Goal: Navigation & Orientation: Find specific page/section

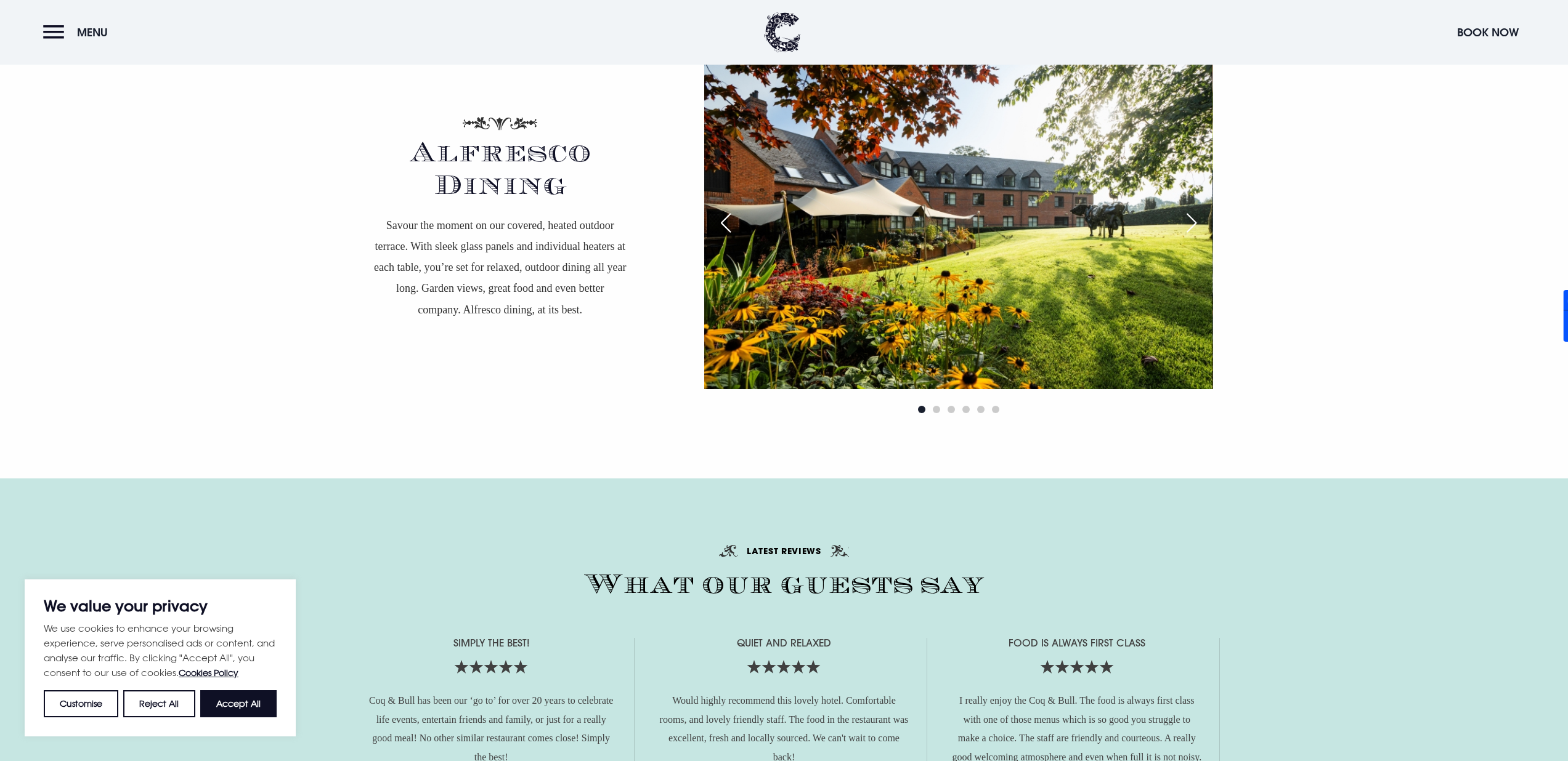
scroll to position [2064, 0]
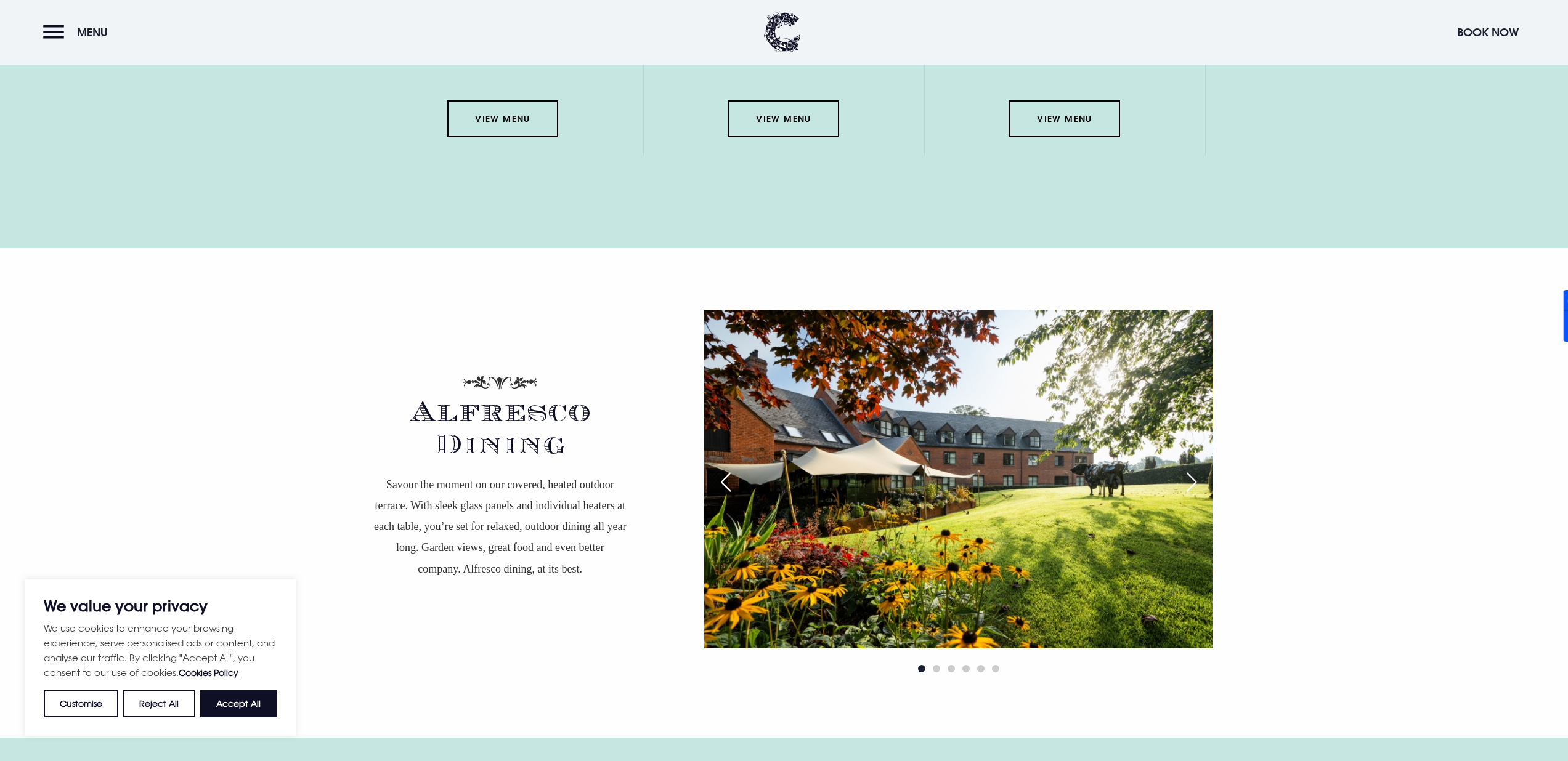
click at [1201, 438] on img at bounding box center [958, 479] width 508 height 339
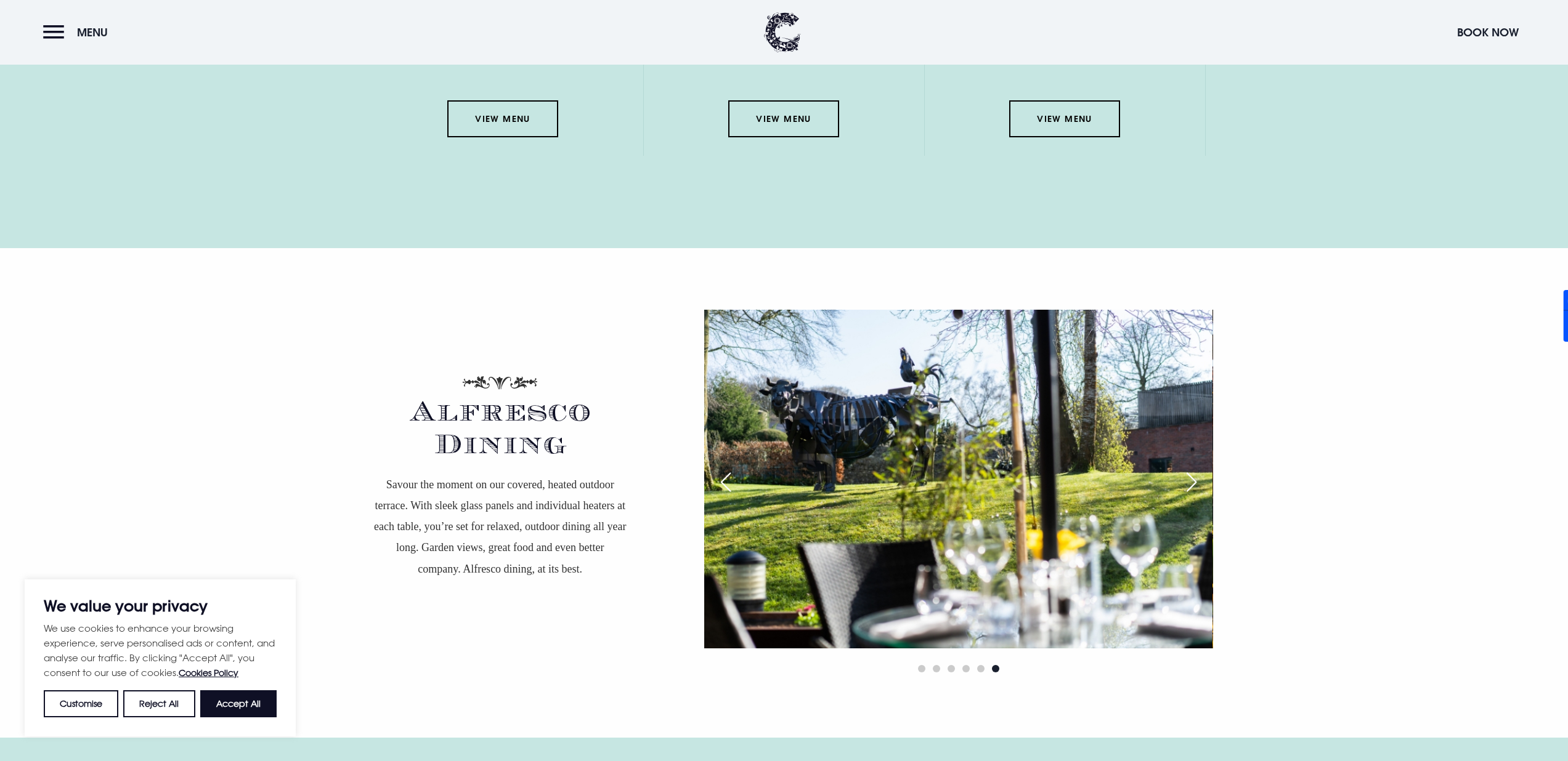
click at [1193, 469] on div "Next slide" at bounding box center [1192, 482] width 31 height 27
click at [1192, 469] on div "Next slide" at bounding box center [1192, 482] width 31 height 27
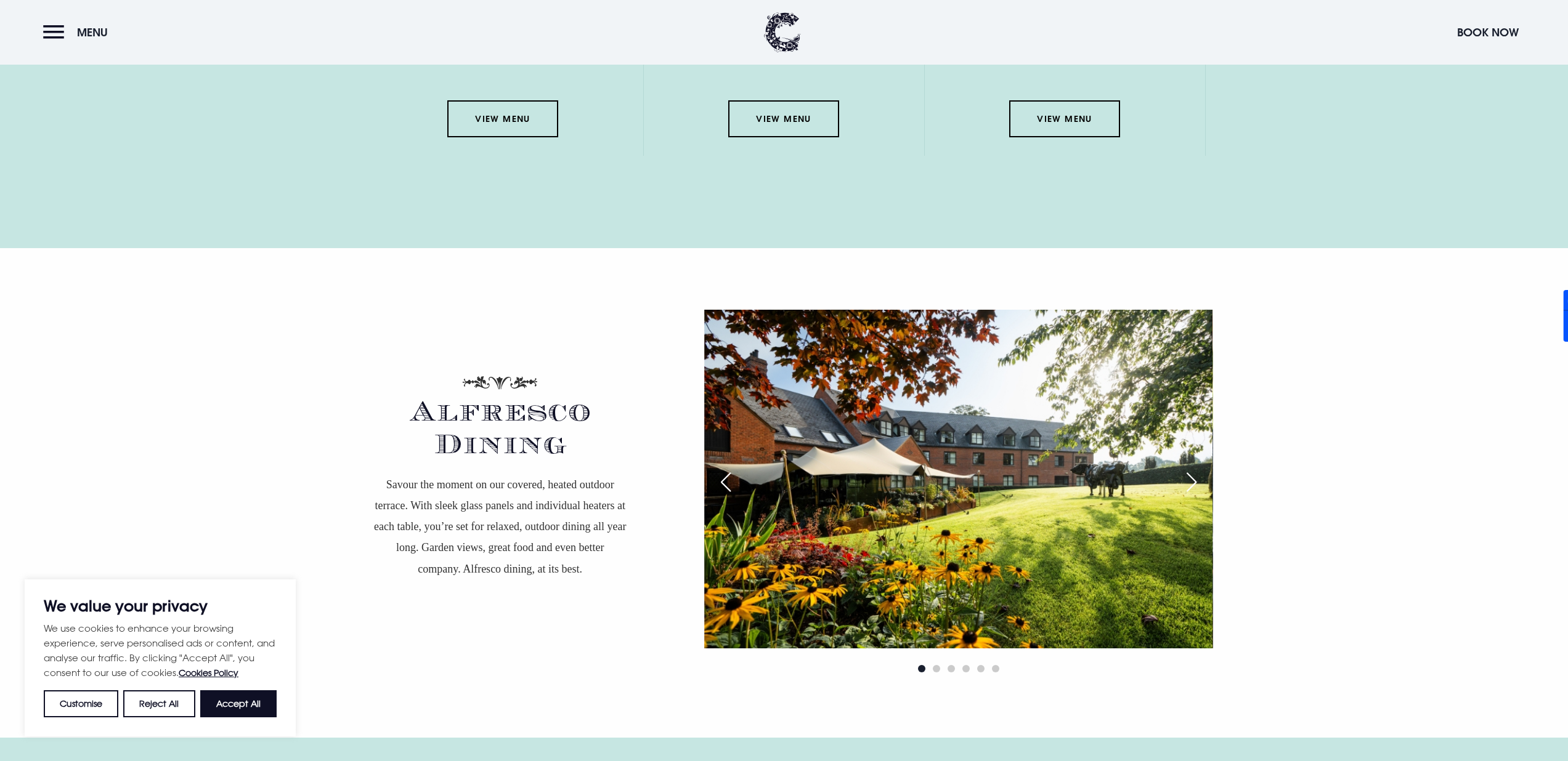
click at [1192, 469] on div "Next slide" at bounding box center [1192, 482] width 31 height 27
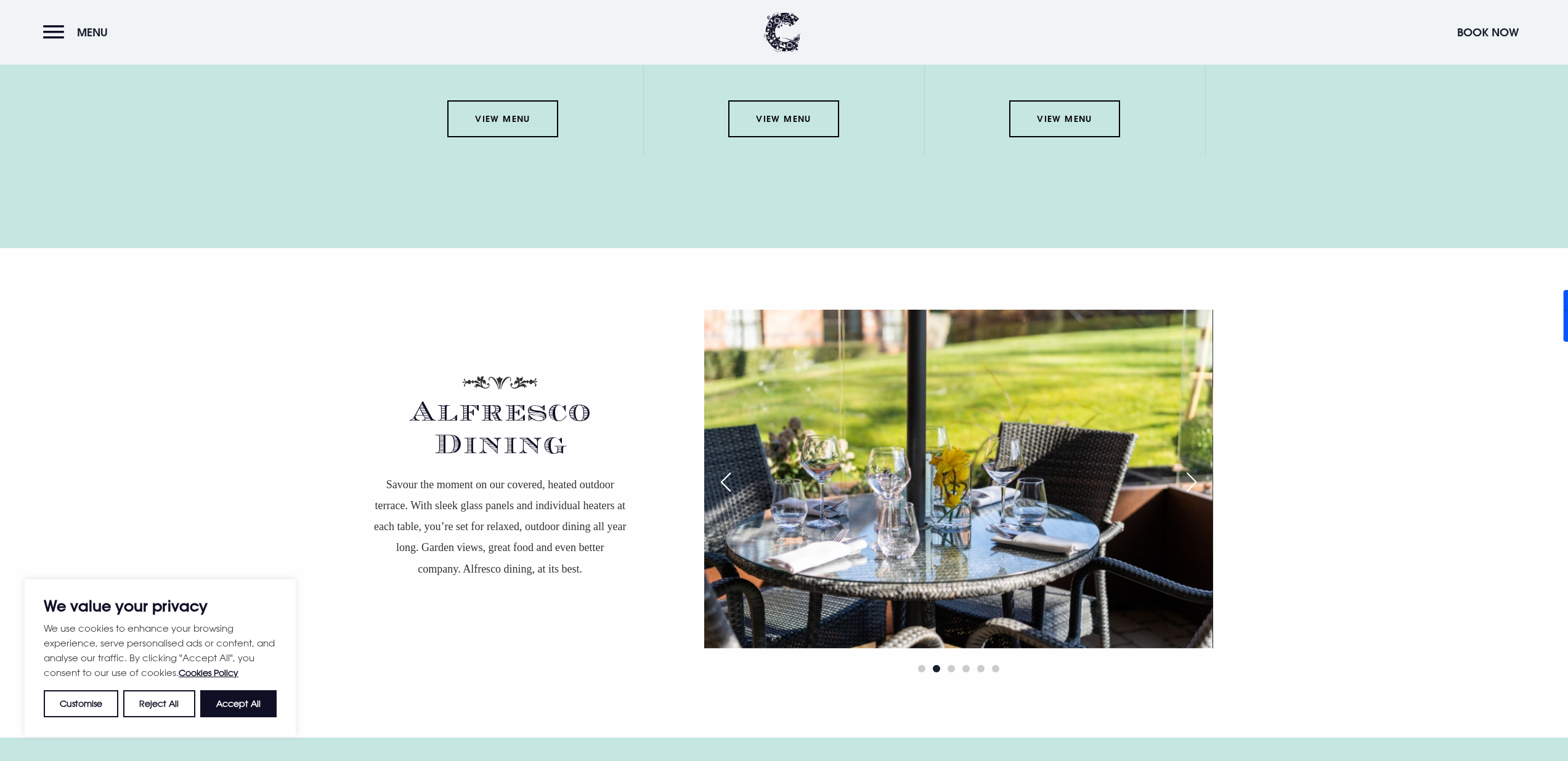
click at [1192, 469] on div "Next slide" at bounding box center [1192, 482] width 31 height 27
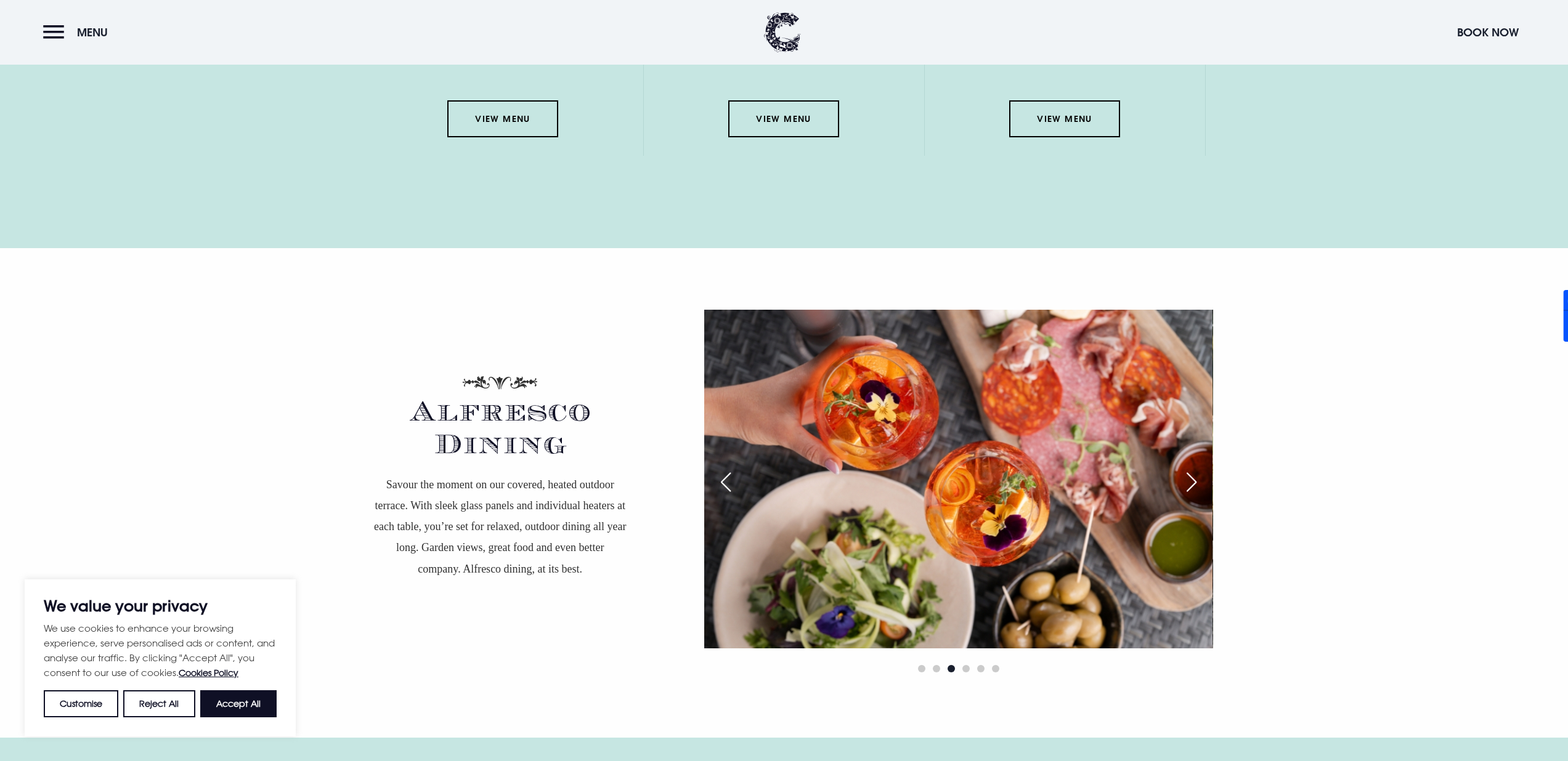
click at [1192, 469] on div "Next slide" at bounding box center [1192, 482] width 31 height 27
click at [1191, 469] on div "Next slide" at bounding box center [1192, 482] width 31 height 27
click at [1192, 469] on div "Next slide" at bounding box center [1192, 482] width 31 height 27
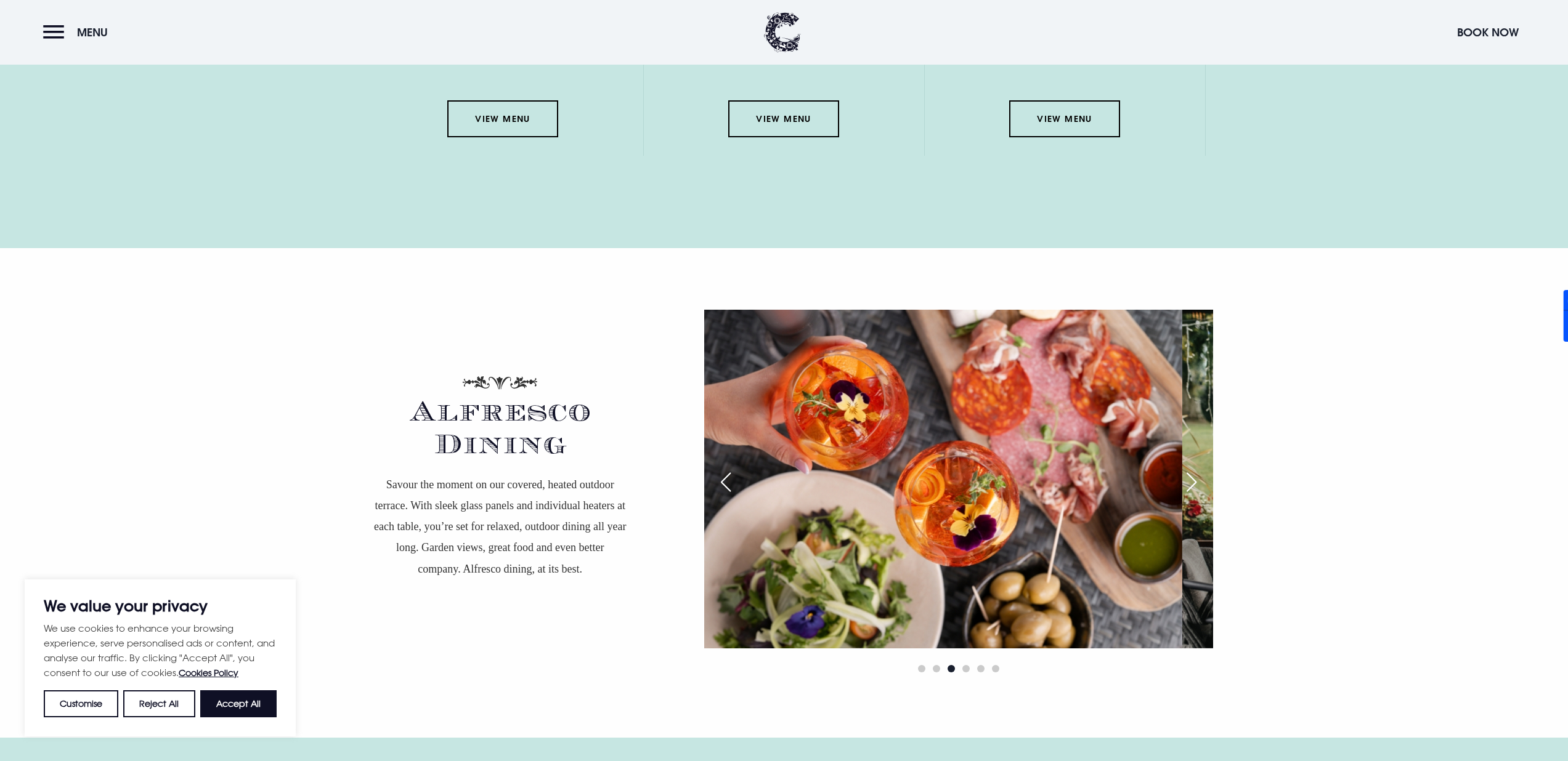
click at [1005, 458] on div at bounding box center [958, 493] width 508 height 366
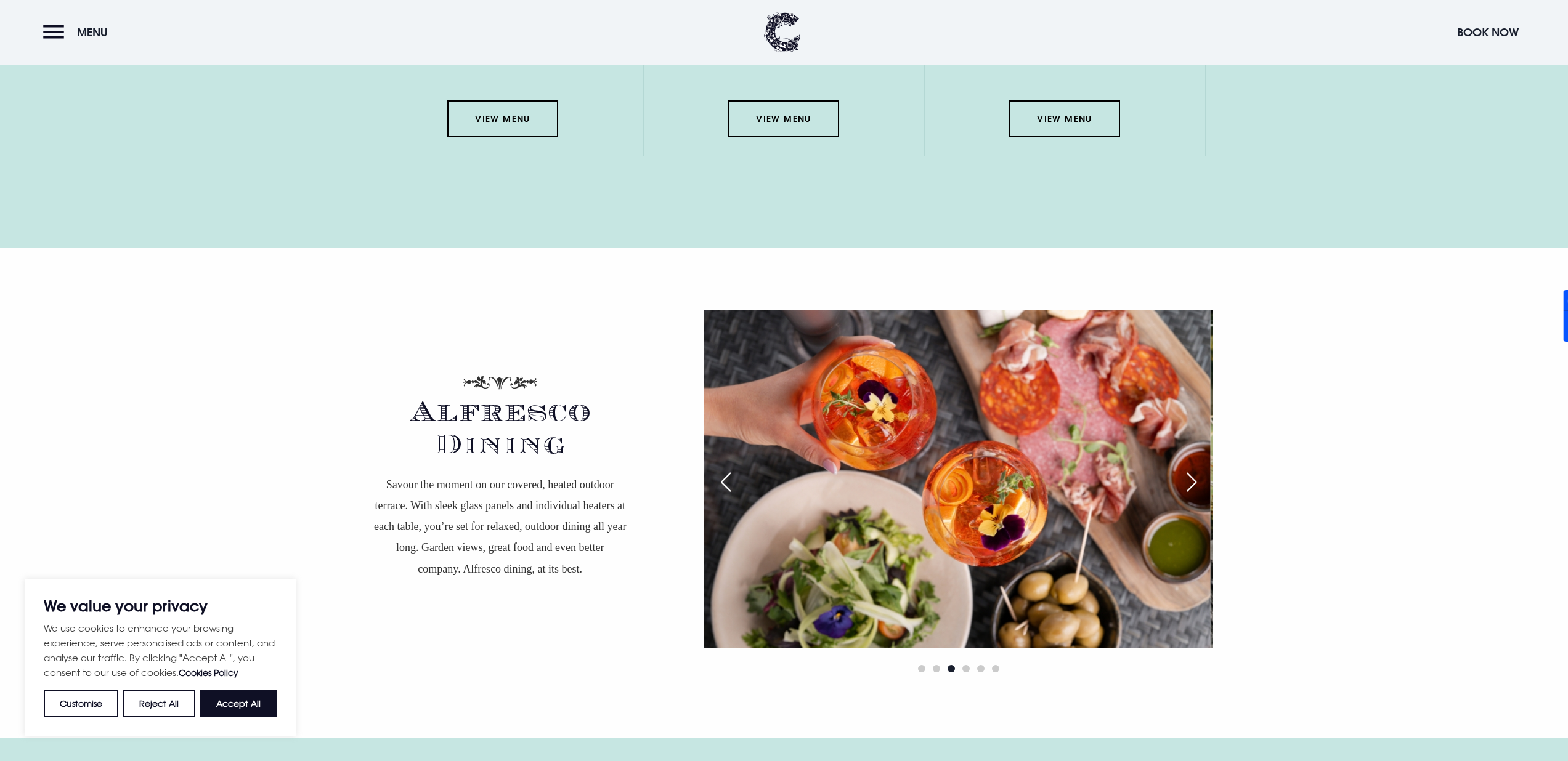
click at [618, 473] on div "Alfresco Dining Savour the moment on our covered, heated outdoor terrace. With …" at bounding box center [784, 493] width 887 height 366
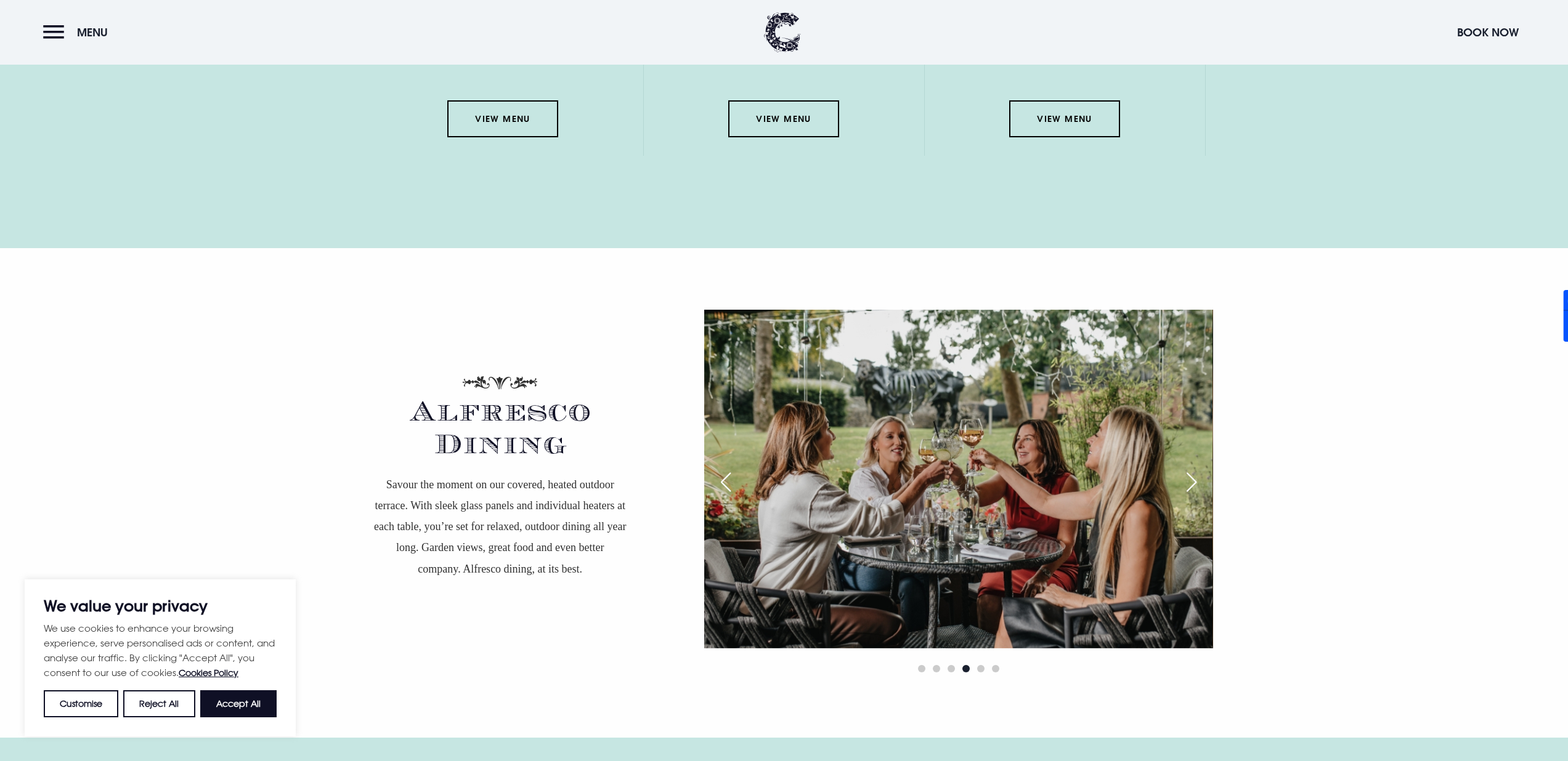
click at [1189, 469] on div "Next slide" at bounding box center [1192, 482] width 31 height 27
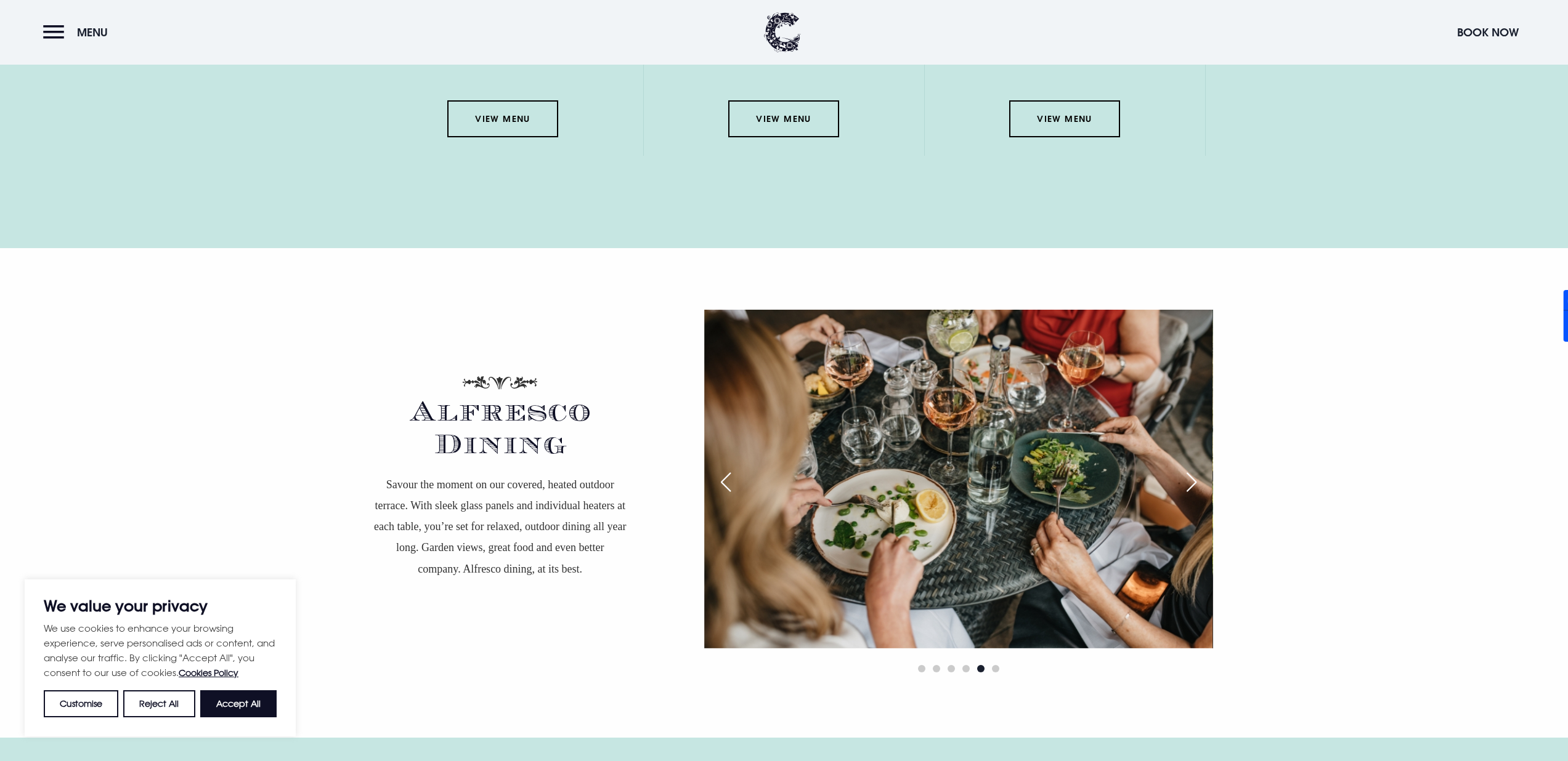
click at [1197, 469] on div "Next slide" at bounding box center [1192, 482] width 31 height 27
click at [1192, 469] on div "Next slide" at bounding box center [1192, 482] width 31 height 27
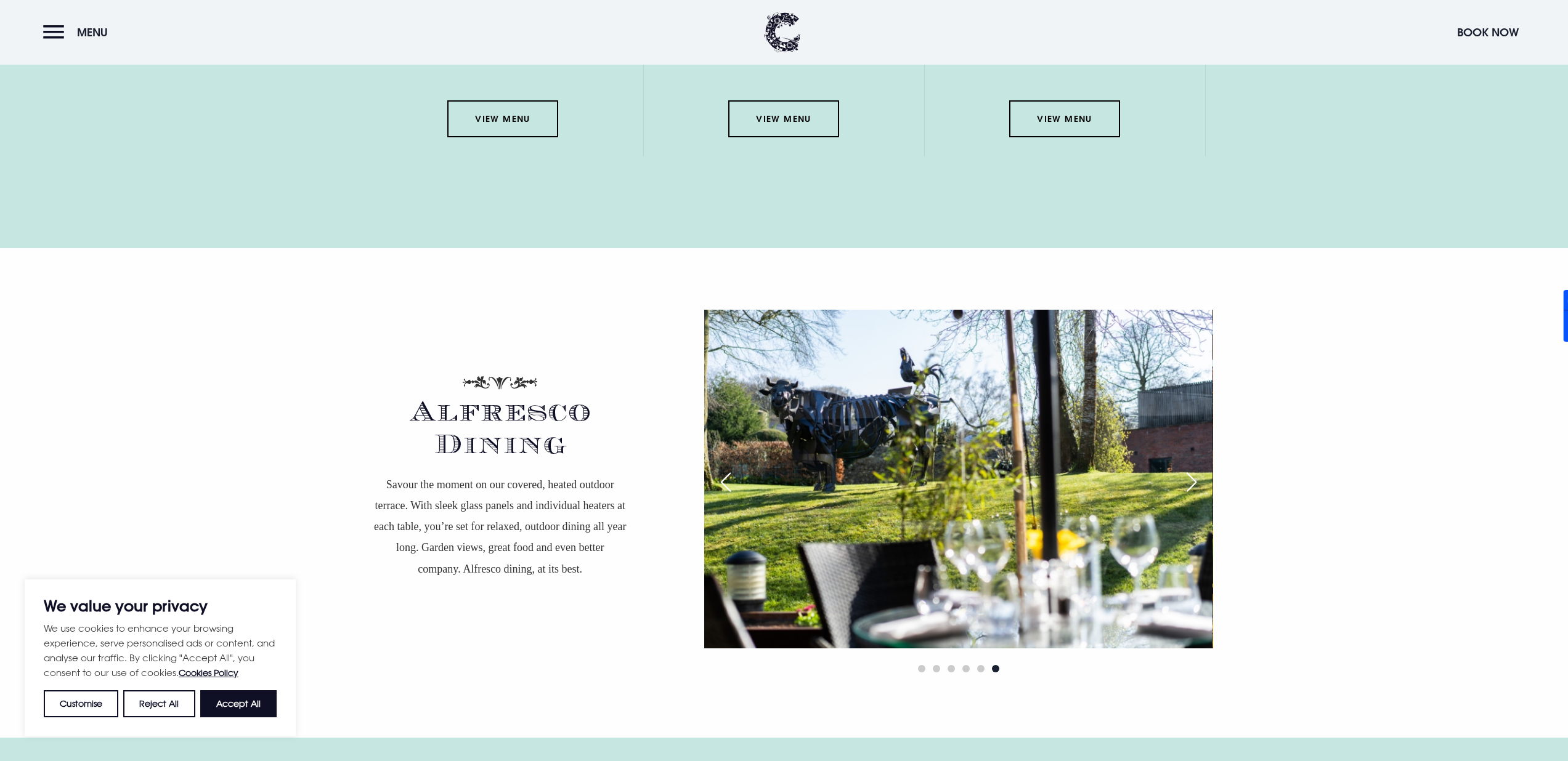
click at [1188, 469] on div "Next slide" at bounding box center [1192, 482] width 31 height 27
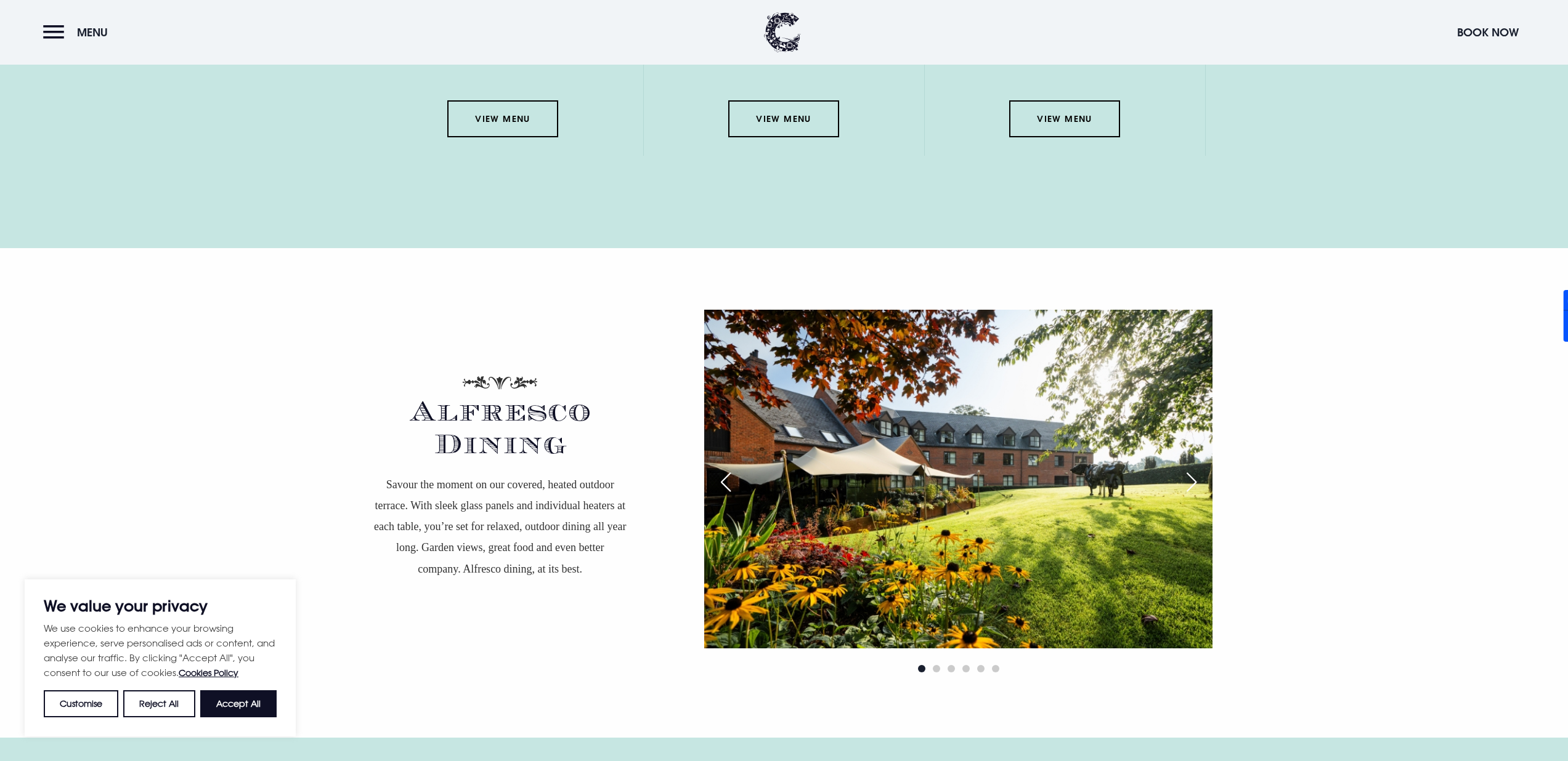
click at [1185, 469] on div "Next slide" at bounding box center [1192, 482] width 31 height 27
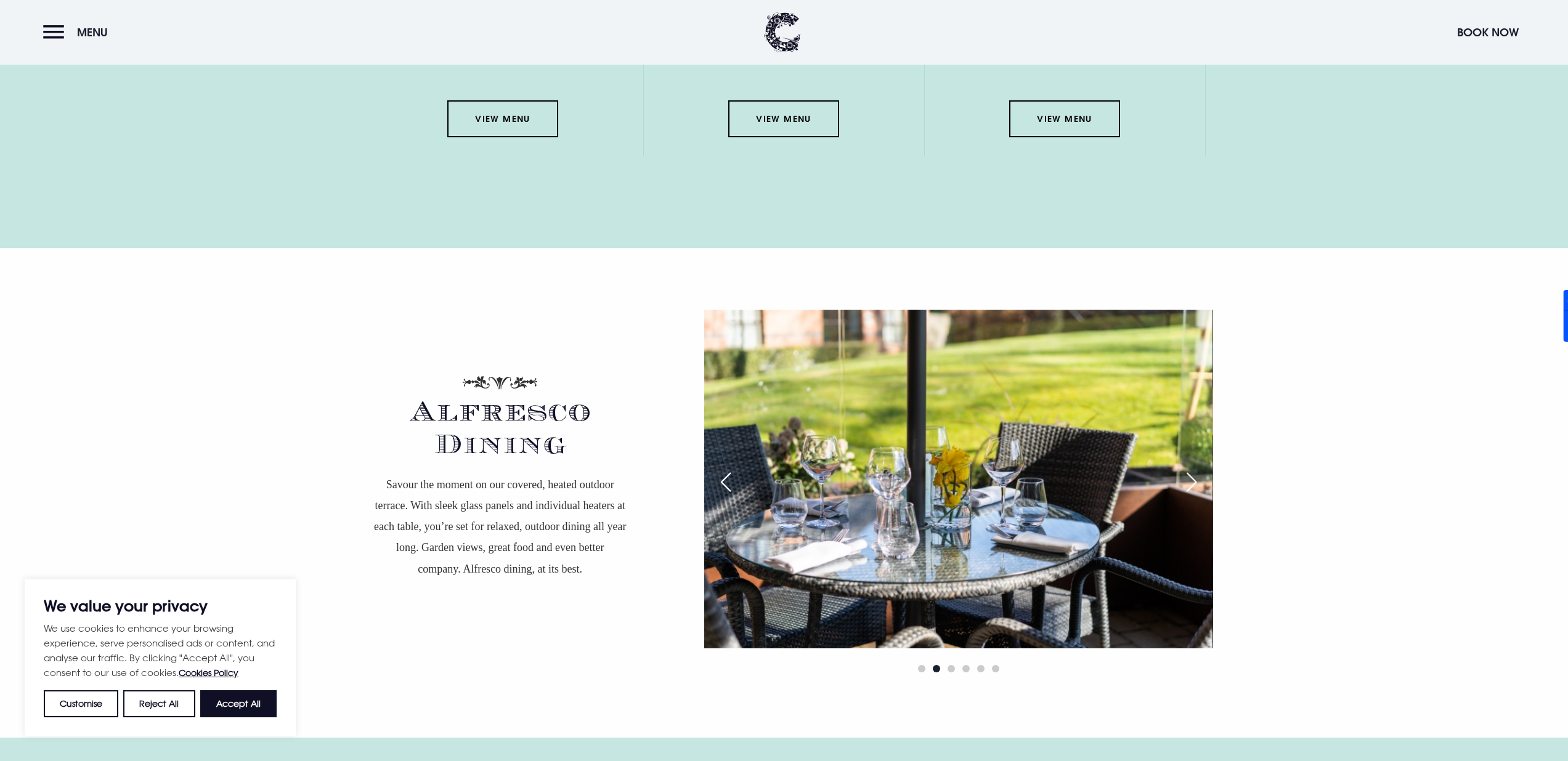
click at [1183, 469] on div "Next slide" at bounding box center [1192, 482] width 31 height 27
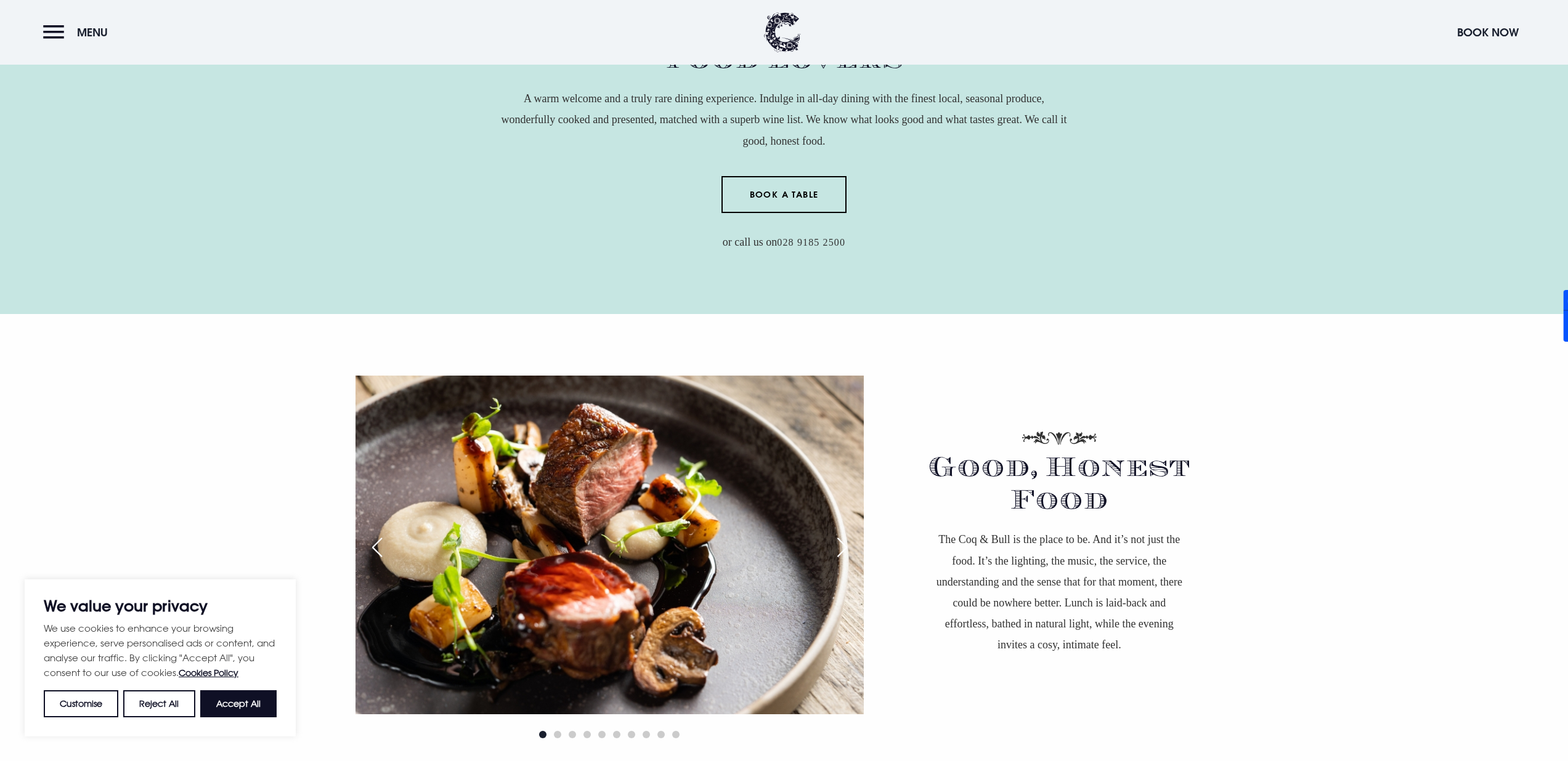
scroll to position [186, 0]
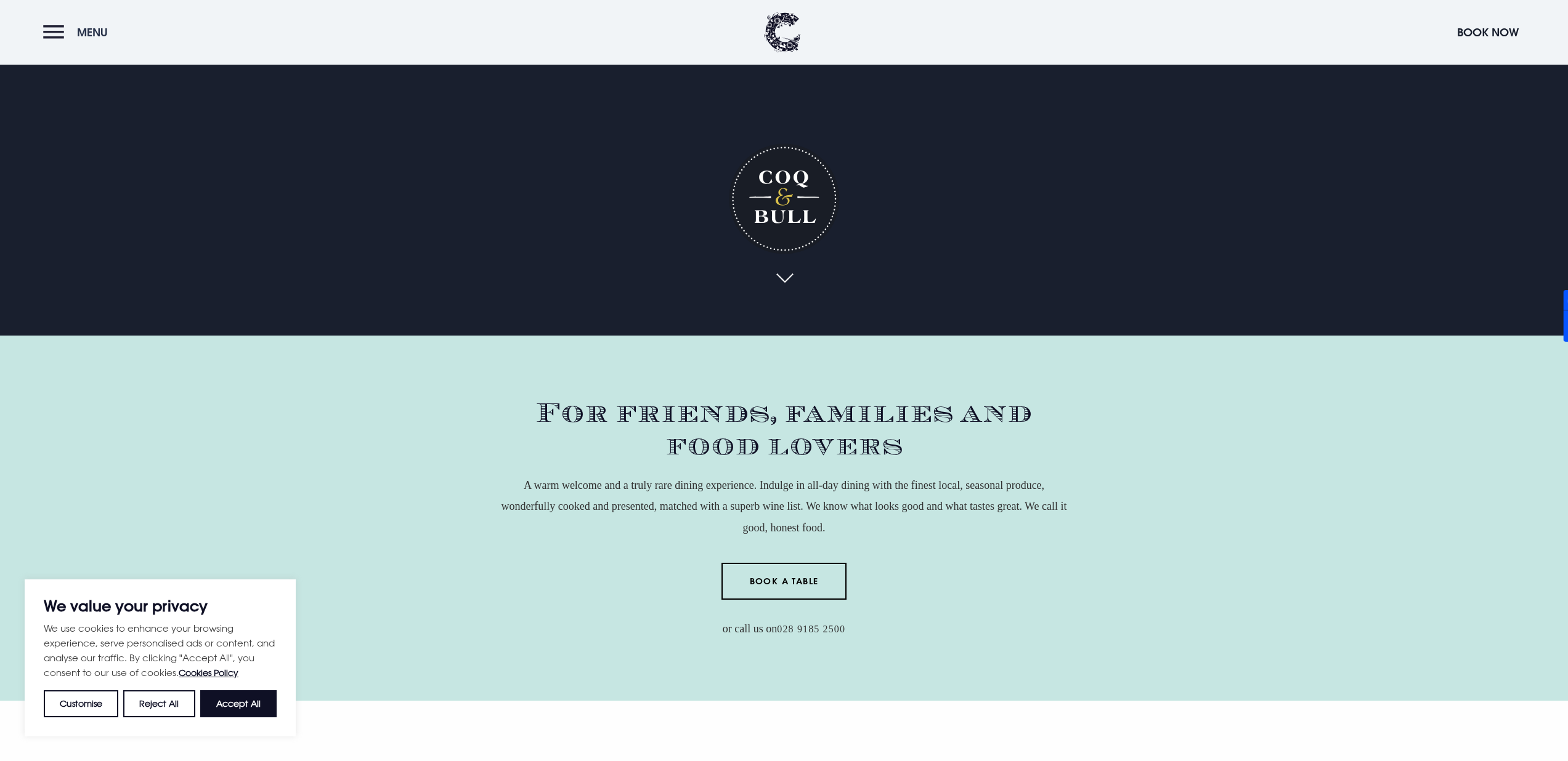
click at [54, 33] on button "Menu" at bounding box center [79, 32] width 71 height 26
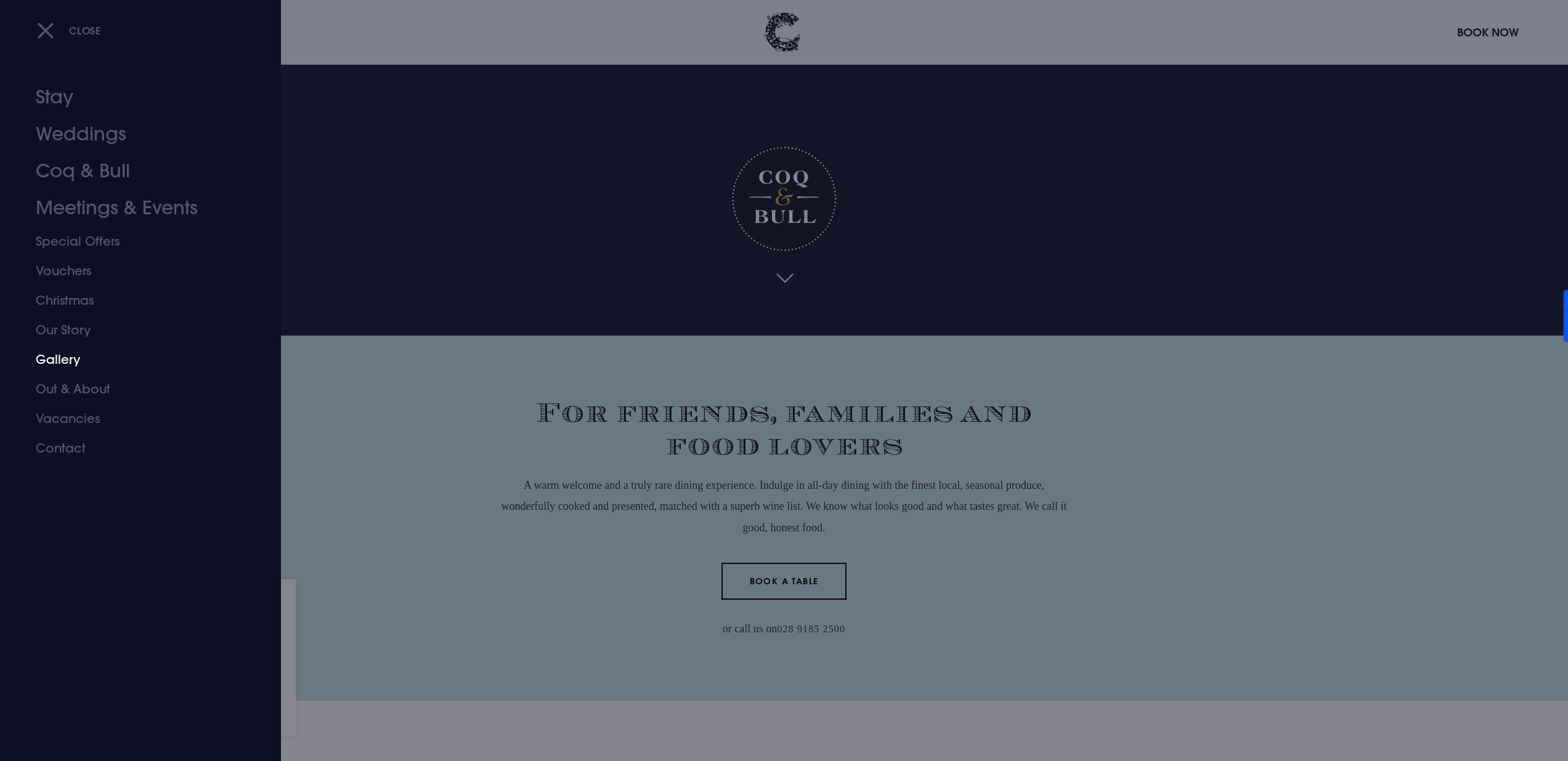
click at [62, 364] on link "Gallery" at bounding box center [132, 360] width 195 height 30
